Goal: Find specific page/section: Find specific page/section

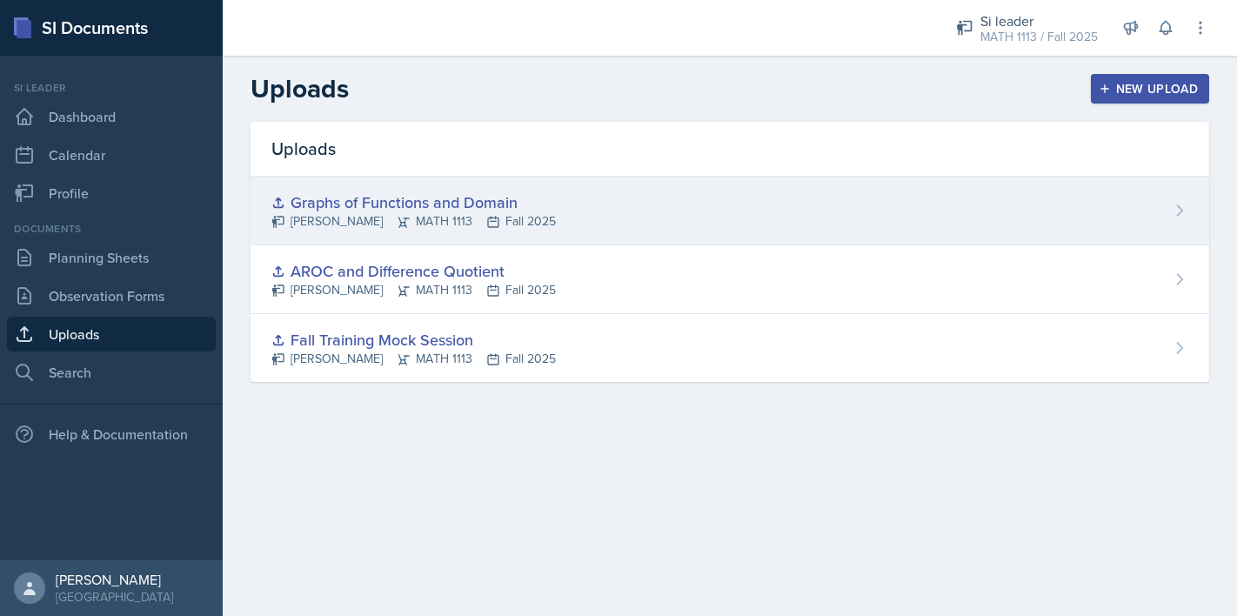
click at [618, 210] on div "Graphs of Functions and Domain [PERSON_NAME] MATH 1113 Fall 2025" at bounding box center [730, 211] width 959 height 69
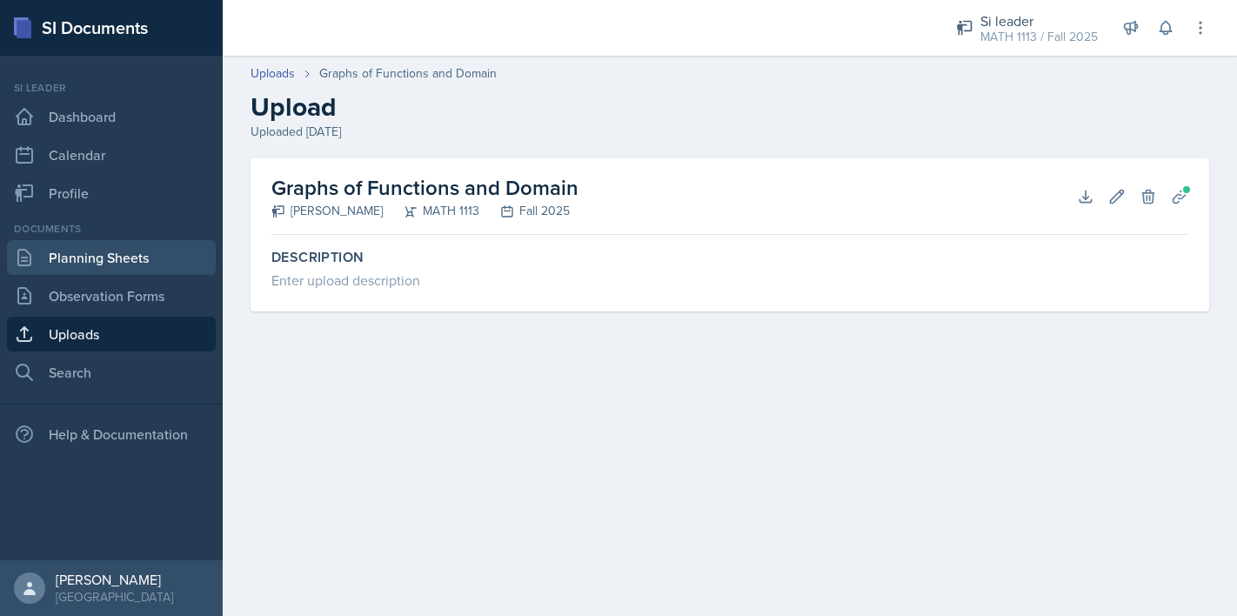
click at [106, 261] on link "Planning Sheets" at bounding box center [111, 257] width 209 height 35
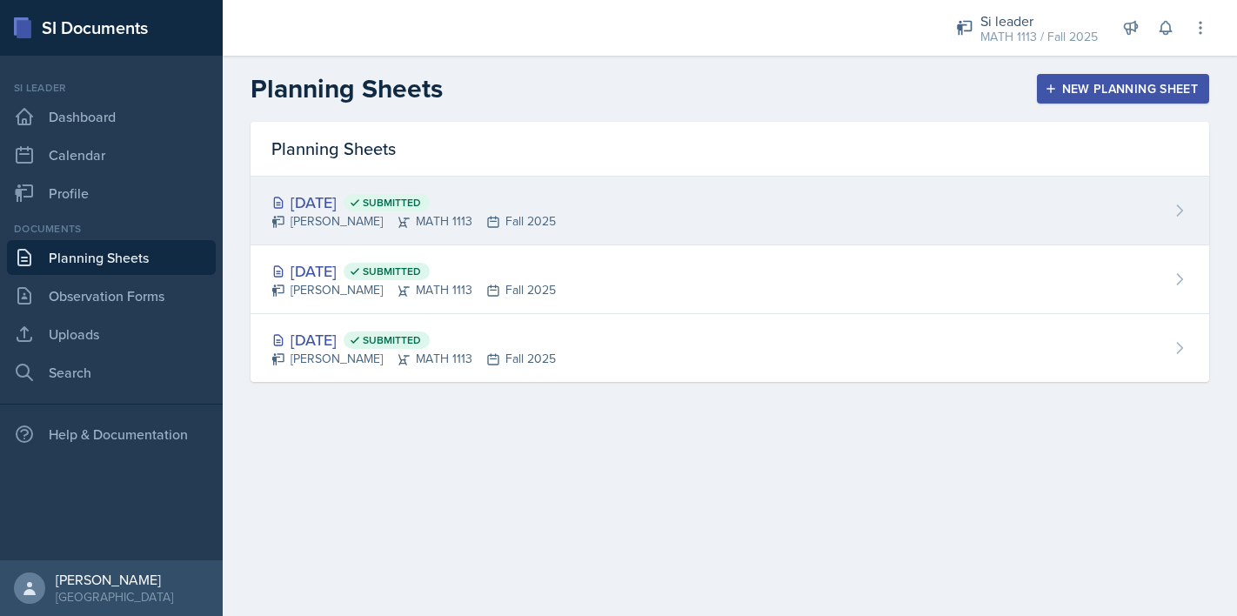
click at [596, 193] on div "[DATE] Submitted [PERSON_NAME] MATH 1113 Fall 2025" at bounding box center [730, 211] width 959 height 69
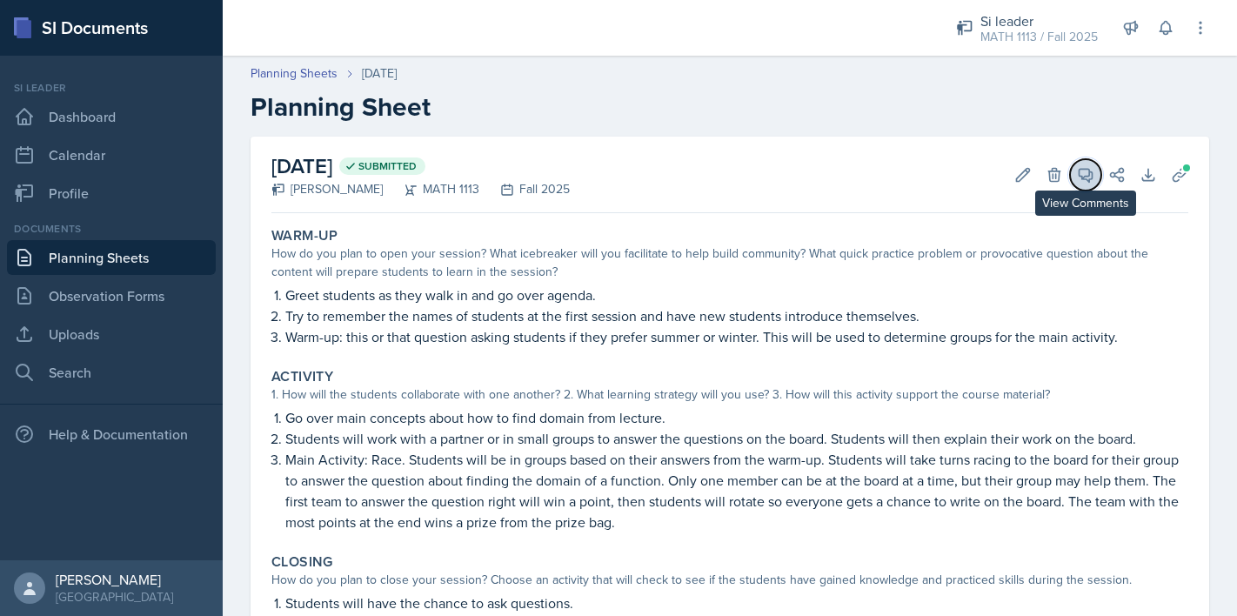
click at [1078, 170] on icon at bounding box center [1085, 174] width 17 height 17
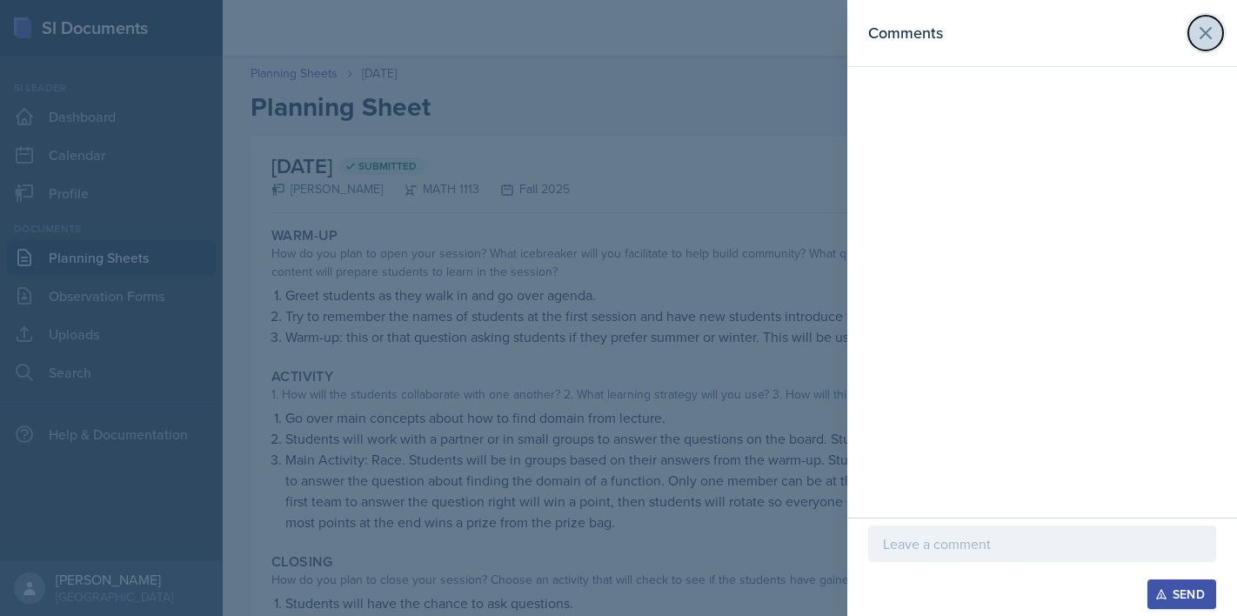
click at [1210, 32] on icon at bounding box center [1205, 33] width 21 height 21
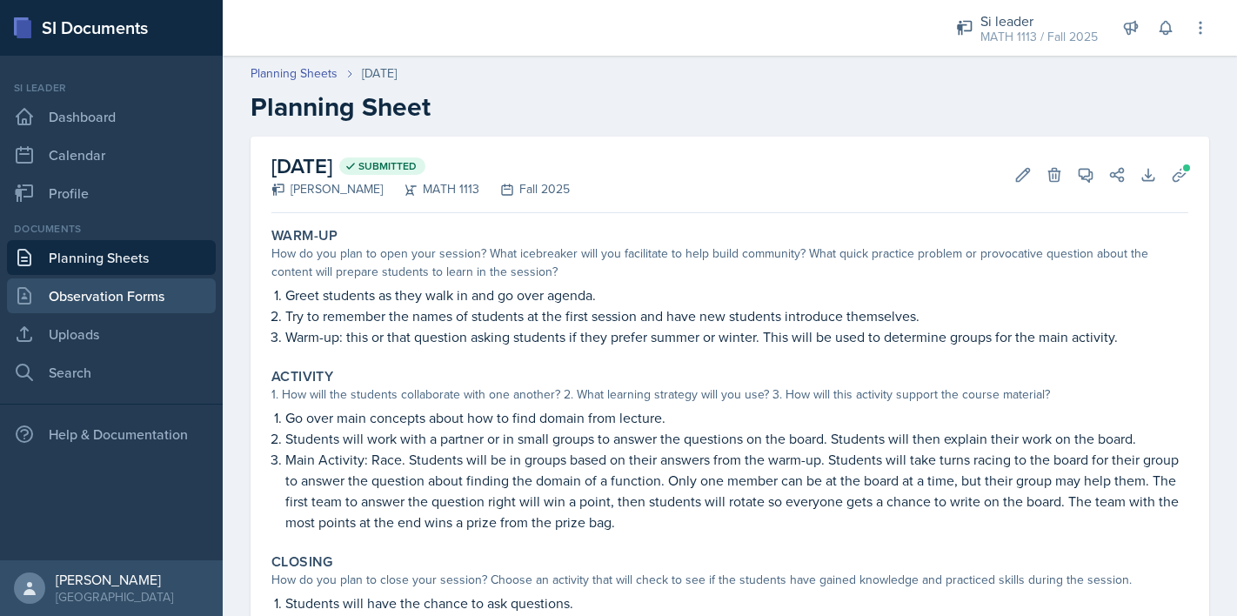
click at [92, 312] on link "Observation Forms" at bounding box center [111, 295] width 209 height 35
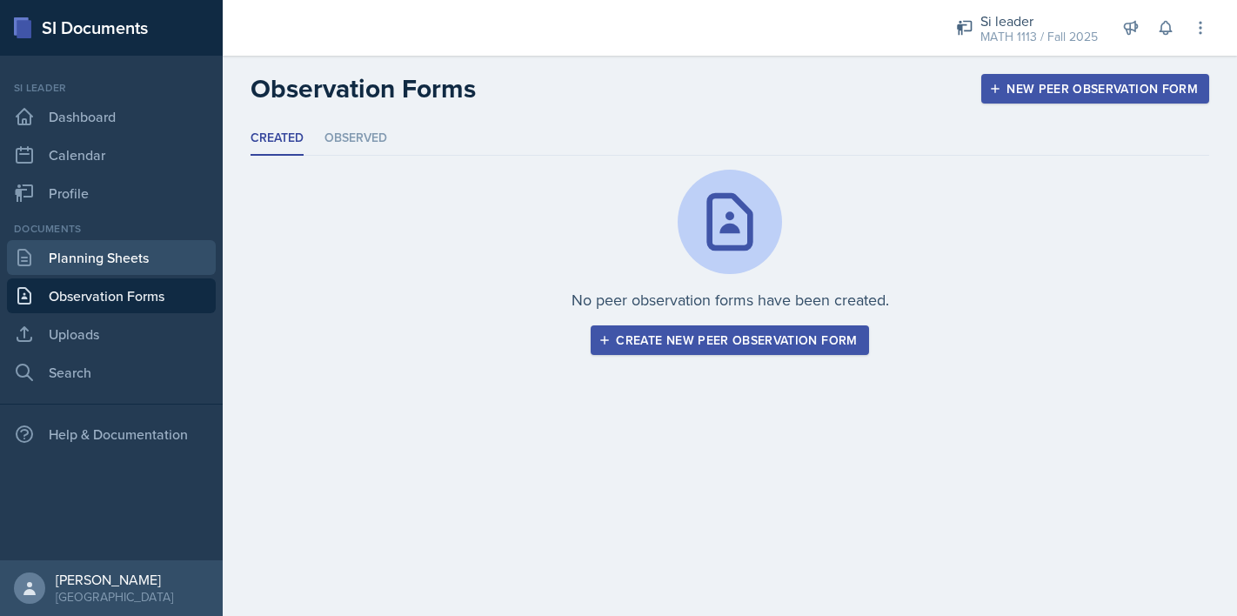
click at [96, 260] on link "Planning Sheets" at bounding box center [111, 257] width 209 height 35
